Goal: Information Seeking & Learning: Find specific page/section

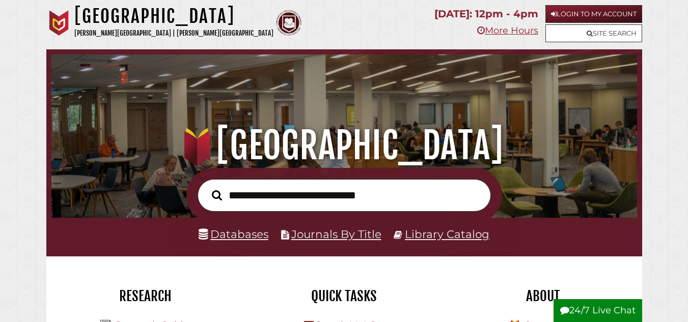
scroll to position [194, 581]
click at [240, 236] on link "Databases" at bounding box center [234, 234] width 70 height 13
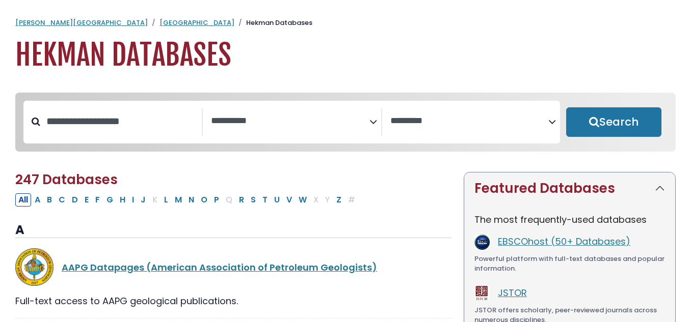
select select "Database Subject Filter"
select select "Database Vendors Filter"
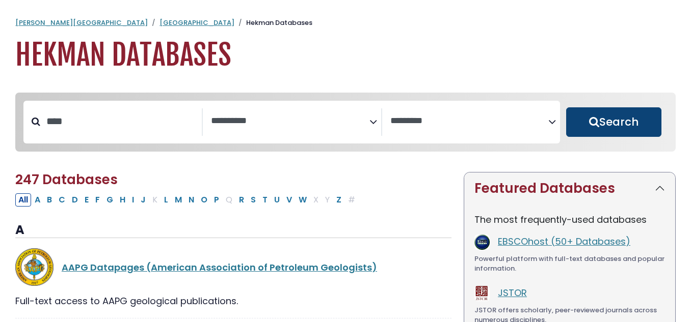
type input "****"
click at [645, 128] on button "Search" at bounding box center [613, 122] width 95 height 30
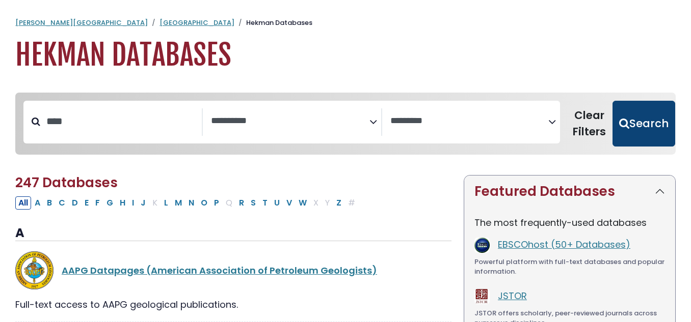
select select "Database Subject Filter"
select select "Database Vendors Filter"
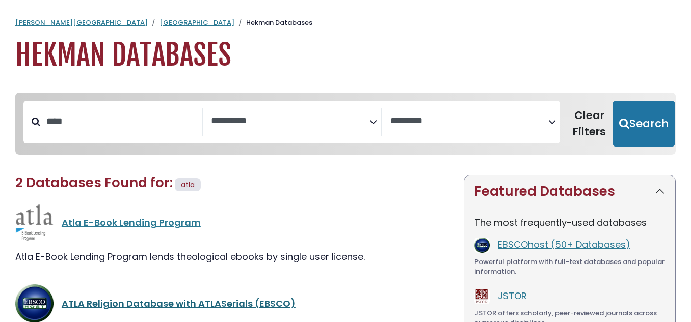
click at [230, 305] on link "ATLA Religion Database with ATLASerials (EBSCO)" at bounding box center [179, 303] width 234 height 13
